Goal: Transaction & Acquisition: Book appointment/travel/reservation

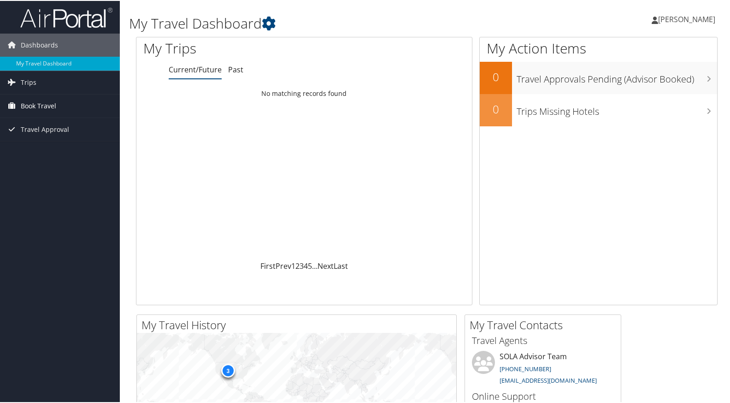
click at [39, 106] on span "Book Travel" at bounding box center [38, 105] width 35 height 23
click at [42, 136] on link "Book/Manage Online Trips" at bounding box center [60, 137] width 120 height 14
